Goal: Information Seeking & Learning: Learn about a topic

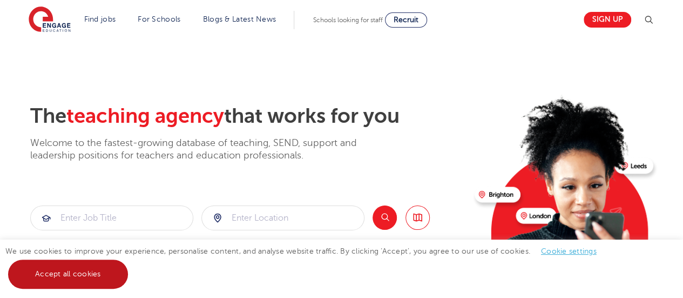
click at [95, 266] on link "Accept all cookies" at bounding box center [68, 273] width 120 height 29
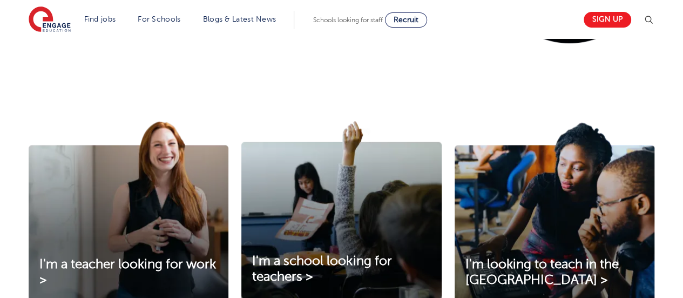
scroll to position [302, 0]
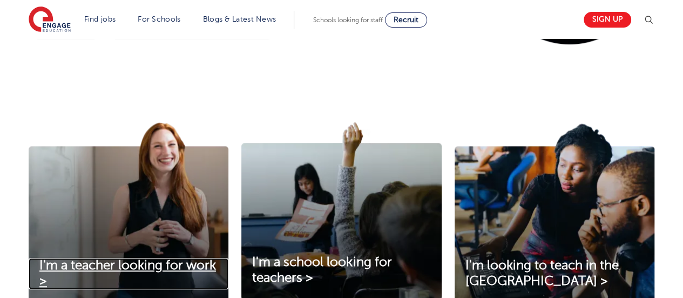
click at [168, 266] on span "I'm a teacher looking for work >" at bounding box center [127, 273] width 177 height 30
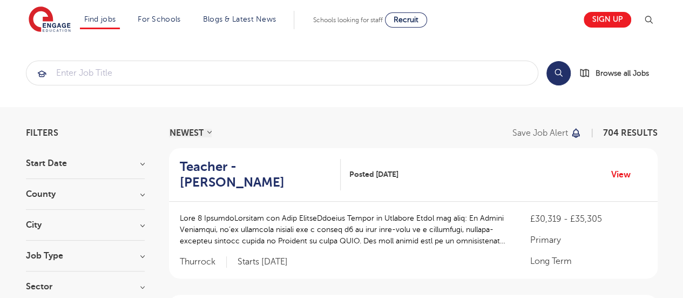
click at [140, 195] on h3 "County" at bounding box center [85, 194] width 119 height 9
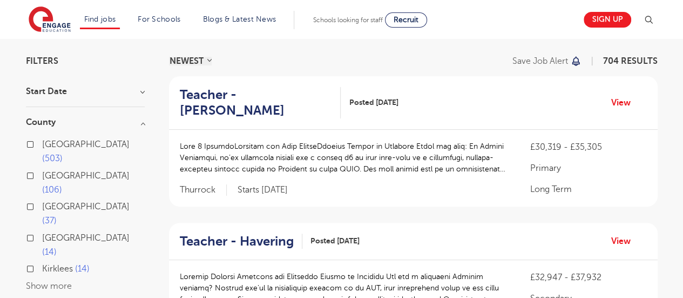
scroll to position [122, 0]
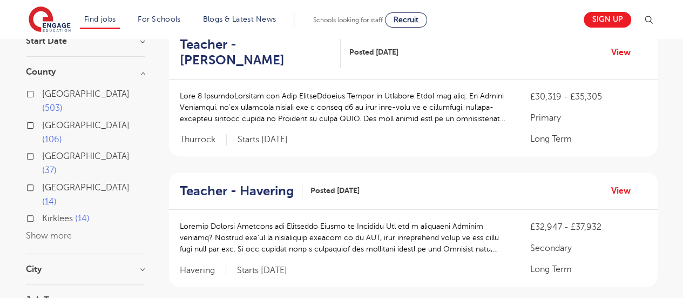
click at [59, 231] on button "Show more" at bounding box center [49, 236] width 46 height 10
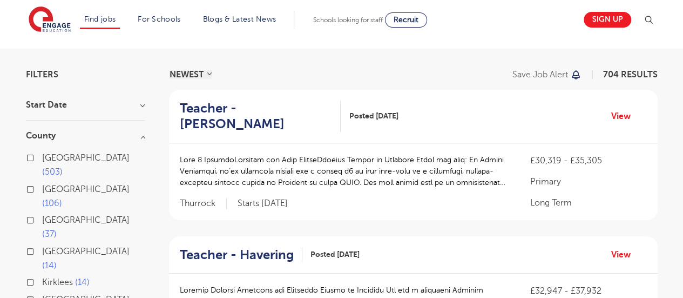
scroll to position [45, 0]
